Goal: Use online tool/utility: Use online tool/utility

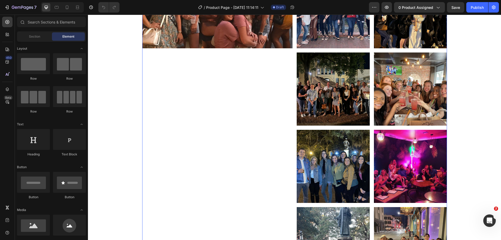
scroll to position [98, 0]
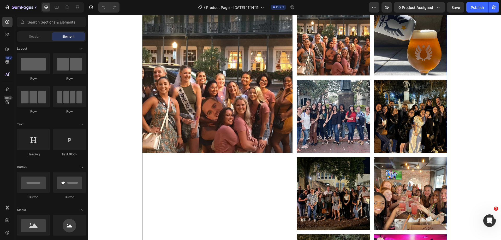
click at [265, 123] on img at bounding box center [217, 77] width 150 height 150
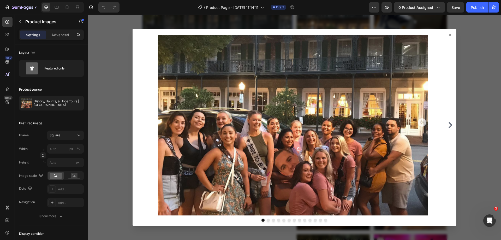
click at [448, 35] on icon at bounding box center [450, 35] width 4 height 4
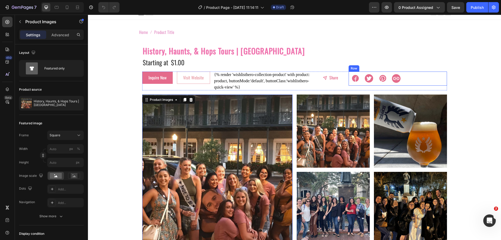
scroll to position [0, 0]
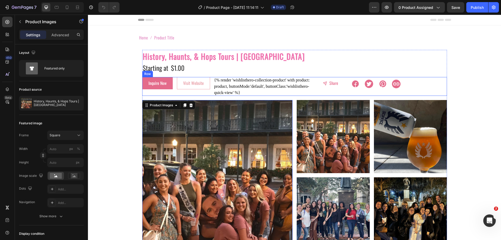
click at [143, 94] on div "Inquire Now Button" at bounding box center [157, 86] width 31 height 19
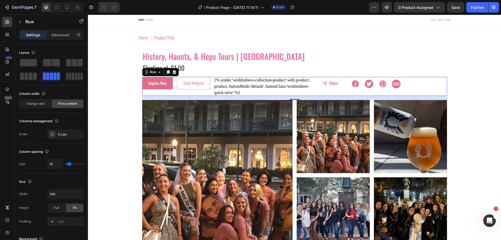
click at [175, 98] on div "16" at bounding box center [294, 98] width 305 height 4
click at [149, 98] on div "Product Images" at bounding box center [155, 97] width 27 height 6
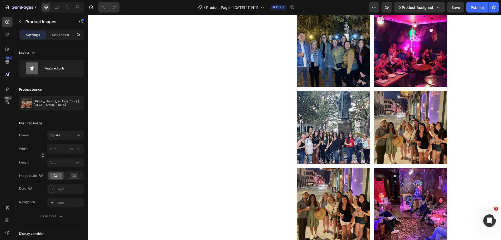
scroll to position [313, 0]
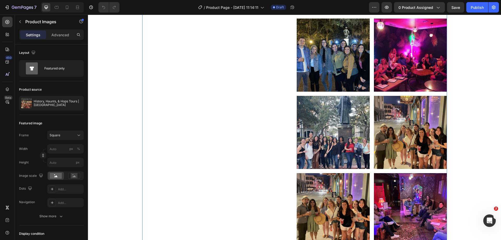
click at [237, 98] on div "Product Images 0" at bounding box center [217, 55] width 150 height 536
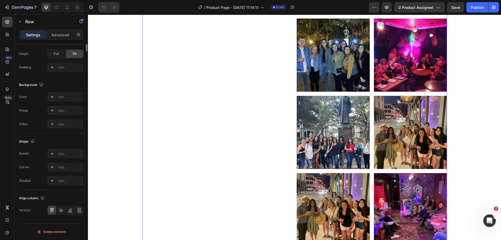
scroll to position [11, 0]
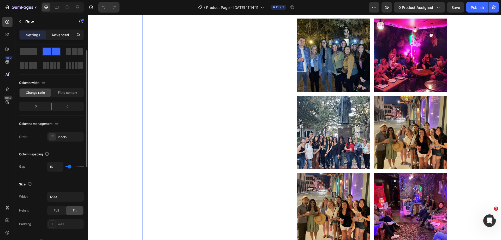
click at [66, 37] on p "Advanced" at bounding box center [60, 34] width 18 height 5
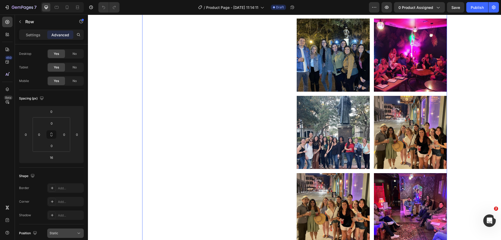
scroll to position [138, 0]
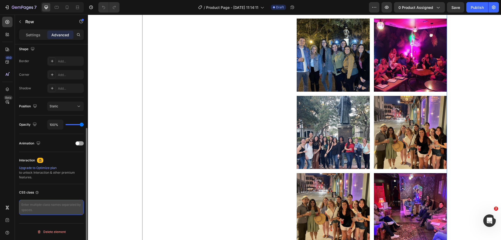
click at [47, 202] on textarea at bounding box center [51, 207] width 65 height 15
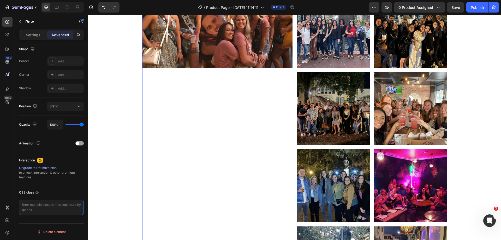
scroll to position [0, 0]
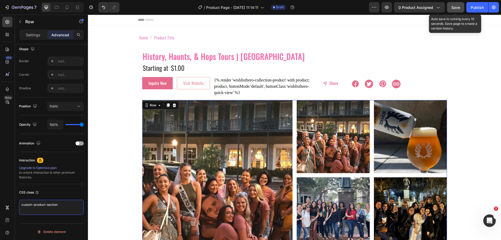
type textarea "custom-product-section"
click at [456, 9] on span "Save" at bounding box center [455, 7] width 9 height 4
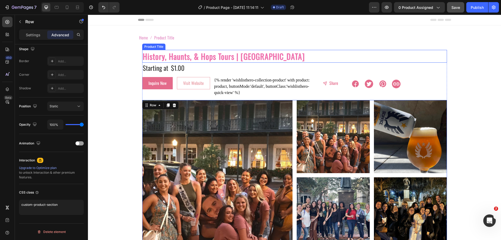
click at [160, 56] on h2 "History, Haunts, & Hops Tours | [GEOGRAPHIC_DATA]" at bounding box center [294, 56] width 305 height 13
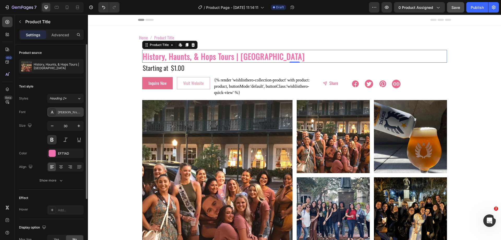
click at [70, 113] on div "[PERSON_NAME]" at bounding box center [70, 112] width 25 height 5
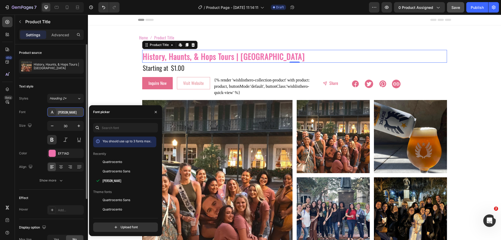
drag, startPoint x: 72, startPoint y: 109, endPoint x: 57, endPoint y: 110, distance: 14.4
click at [57, 110] on div "[PERSON_NAME]" at bounding box center [65, 111] width 37 height 9
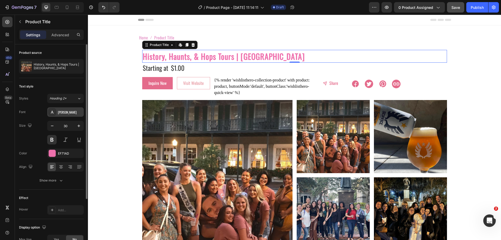
click at [62, 110] on div "[PERSON_NAME]" at bounding box center [70, 112] width 25 height 5
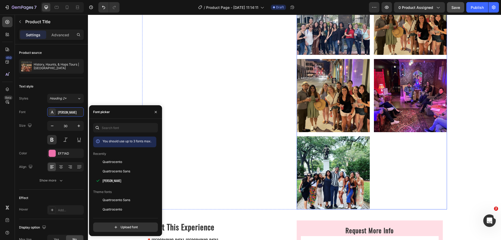
scroll to position [548, 0]
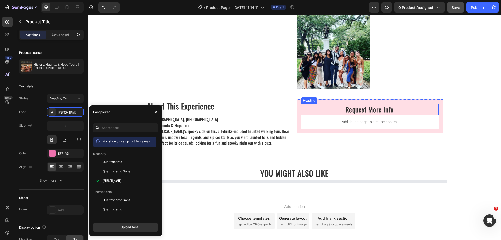
click at [370, 110] on h2 "Request More Info" at bounding box center [370, 109] width 138 height 11
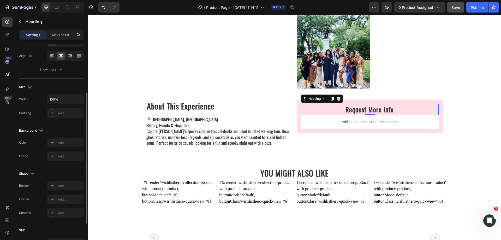
scroll to position [128, 0]
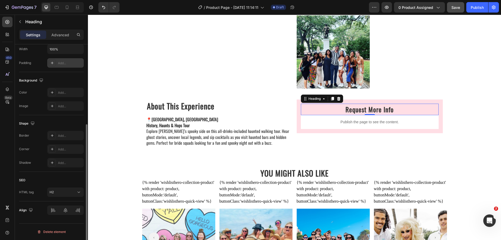
click at [67, 61] on div "Add..." at bounding box center [70, 63] width 25 height 5
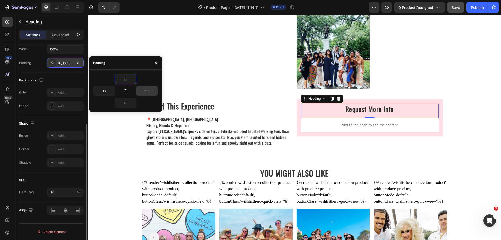
type input "0"
click at [145, 88] on input "16" at bounding box center [146, 90] width 21 height 9
type input "0"
click at [110, 89] on button "button" at bounding box center [112, 90] width 5 height 9
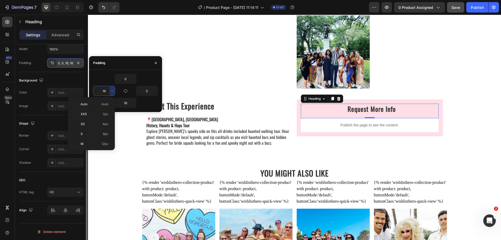
click at [100, 92] on input "16" at bounding box center [103, 90] width 21 height 9
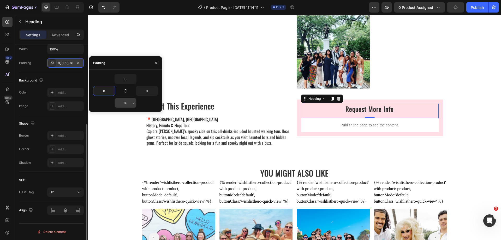
type input "0"
click at [122, 102] on input "16" at bounding box center [125, 102] width 21 height 9
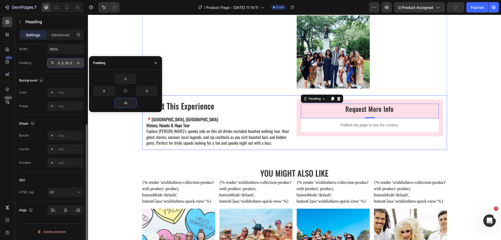
type input "15"
click at [54, 74] on div "Background The changes might be hidden by the video. Color Add... Image Add..." at bounding box center [51, 93] width 65 height 43
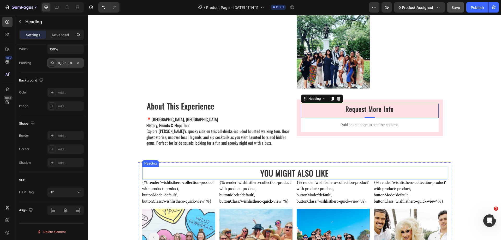
click at [292, 174] on strong "YOU MIGHT ALSO LIKE" at bounding box center [294, 173] width 68 height 12
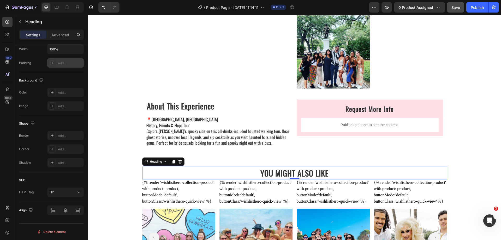
click at [62, 59] on div "Add..." at bounding box center [65, 62] width 37 height 9
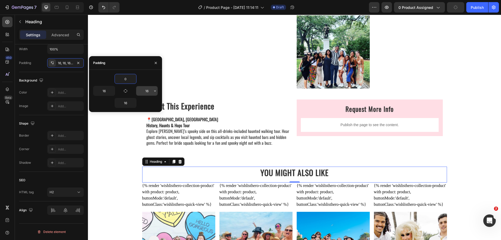
type input "0"
click at [148, 91] on input "16" at bounding box center [146, 90] width 21 height 9
type input "0"
click at [103, 92] on input "16" at bounding box center [103, 90] width 21 height 9
type input "0"
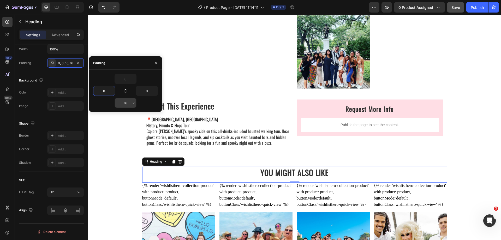
click at [123, 100] on input "16" at bounding box center [125, 102] width 21 height 9
type input "15"
click at [104, 101] on div "15" at bounding box center [125, 103] width 65 height 10
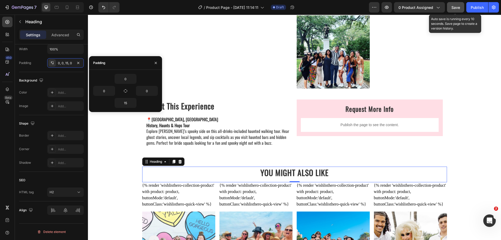
click at [457, 8] on span "Save" at bounding box center [455, 7] width 9 height 4
